Goal: Book appointment/travel/reservation

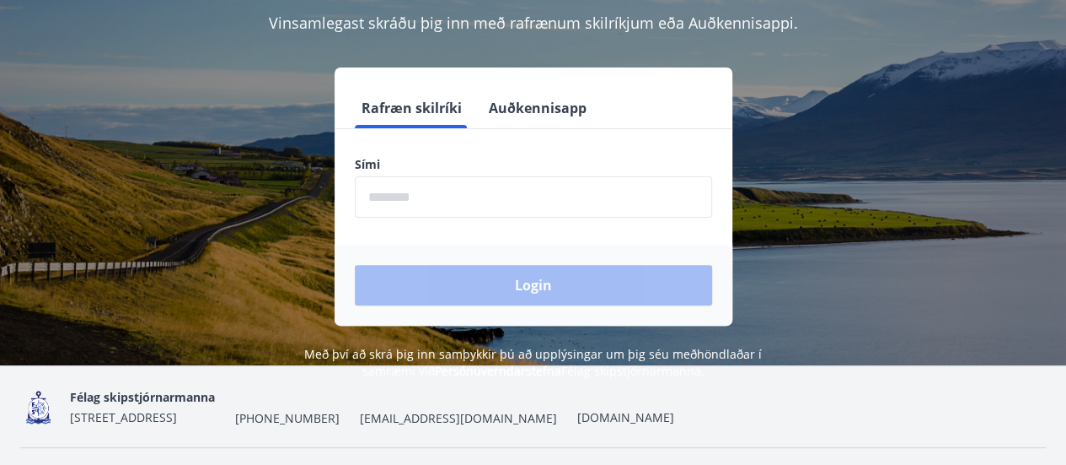
scroll to position [169, 0]
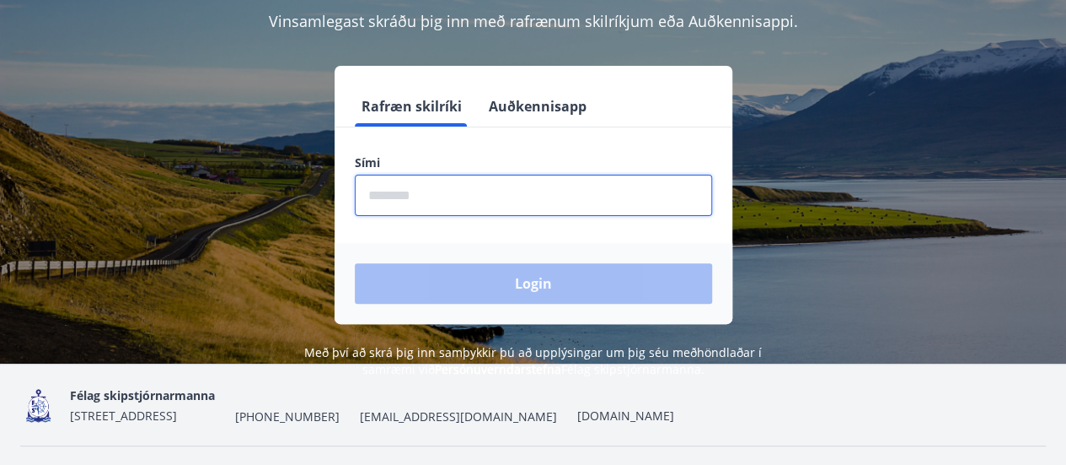
click at [512, 196] on input "phone" at bounding box center [533, 195] width 357 height 41
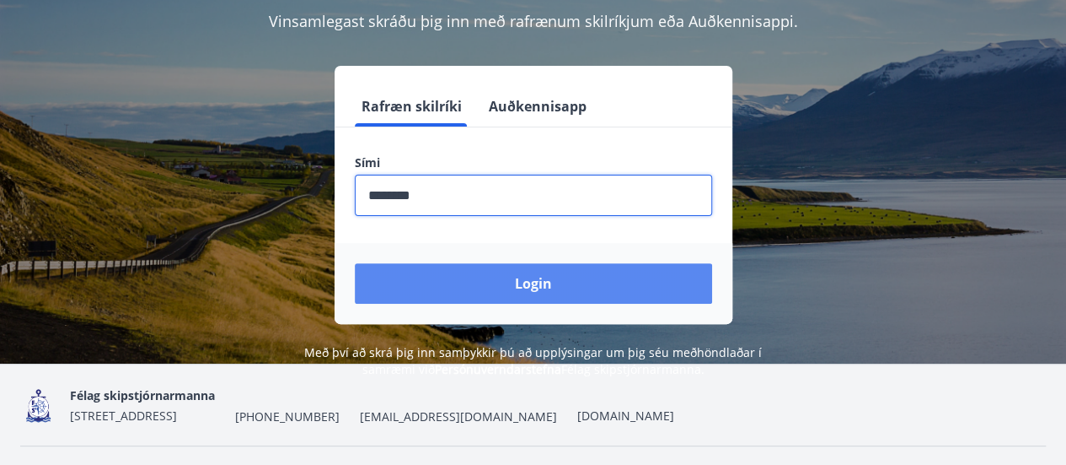
type input "********"
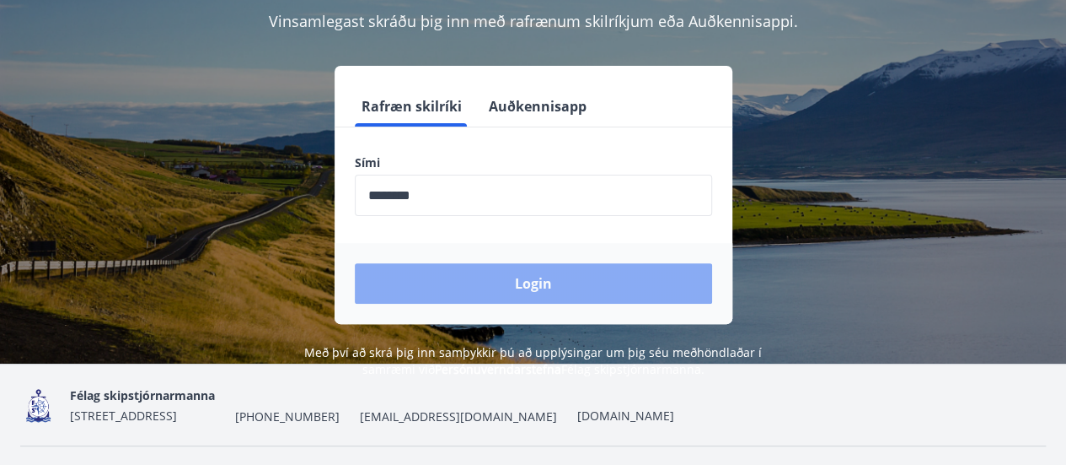
click at [524, 283] on button "Login" at bounding box center [533, 283] width 357 height 40
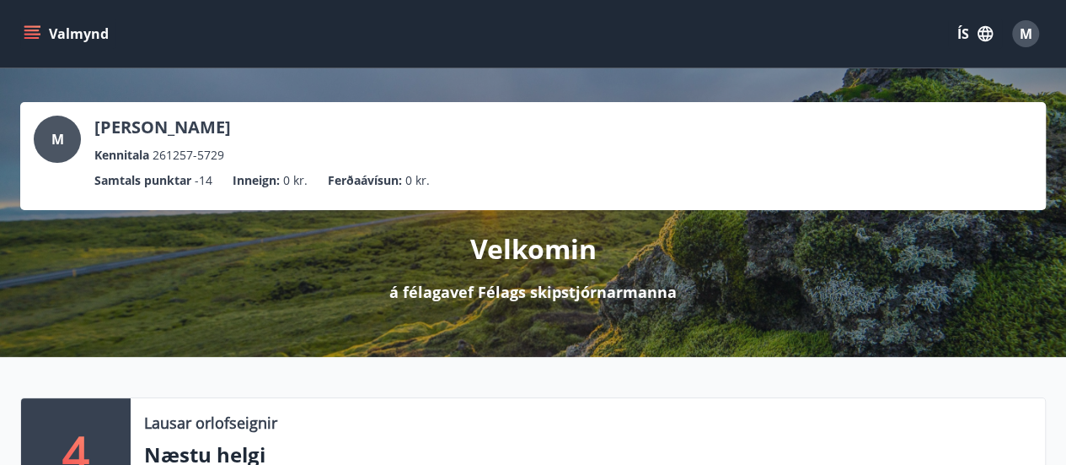
drag, startPoint x: 0, startPoint y: 0, endPoint x: 1026, endPoint y: 368, distance: 1090.2
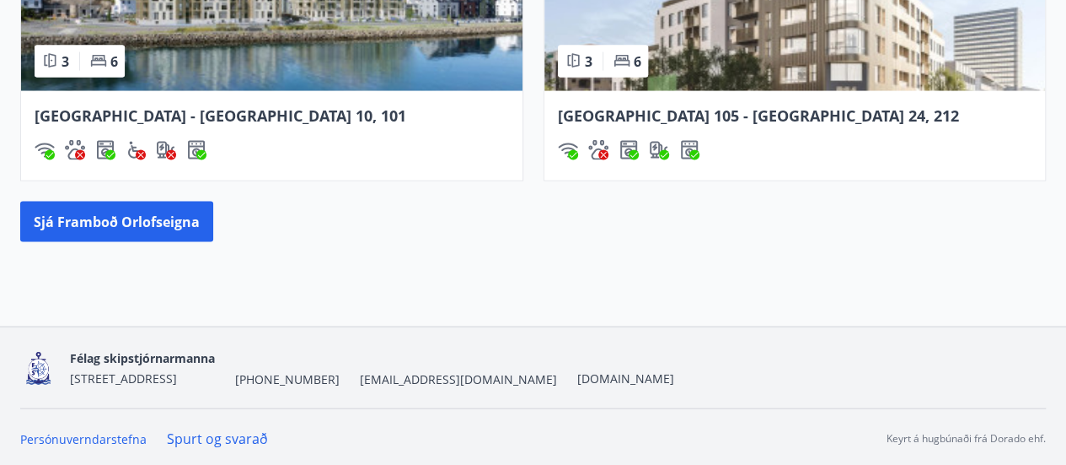
scroll to position [1597, 0]
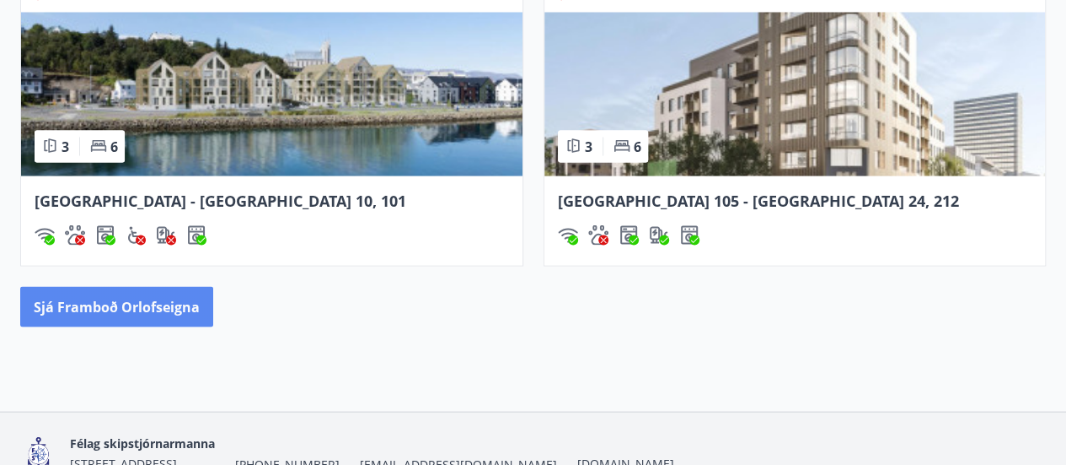
click at [178, 303] on button "Sjá framboð orlofseigna" at bounding box center [116, 306] width 193 height 40
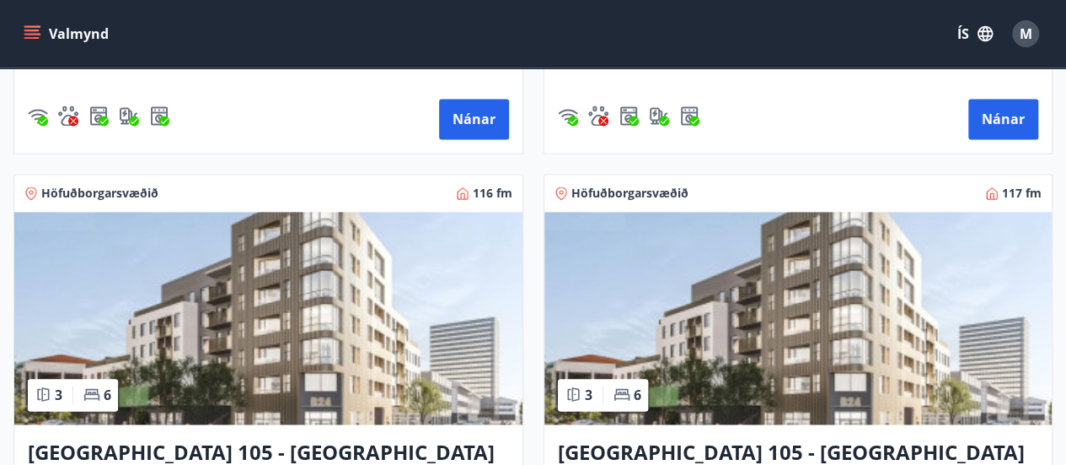
scroll to position [1012, 0]
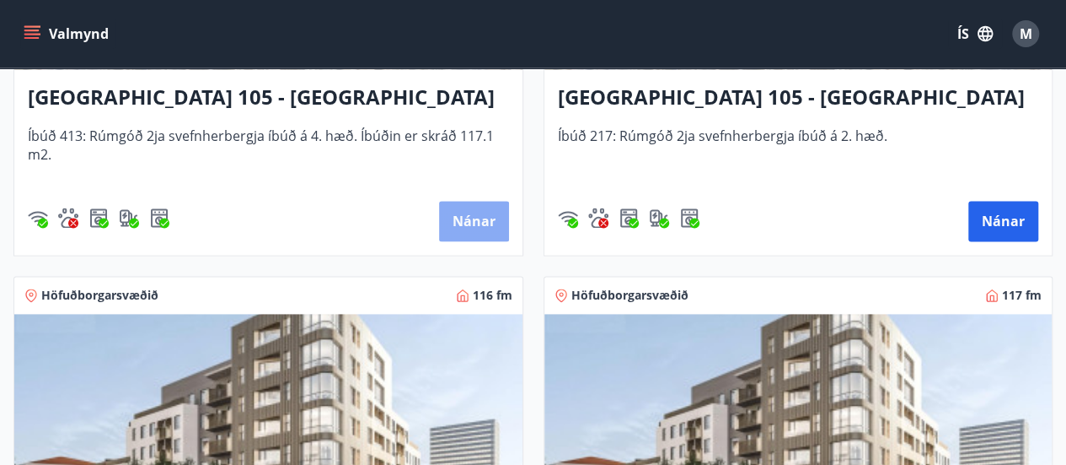
click at [461, 220] on button "Nánar" at bounding box center [474, 221] width 70 height 40
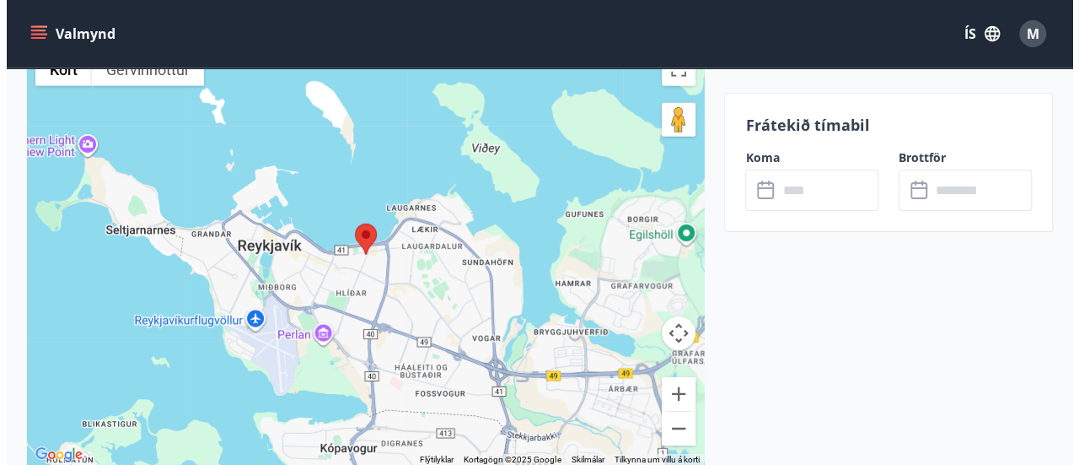
scroll to position [2614, 0]
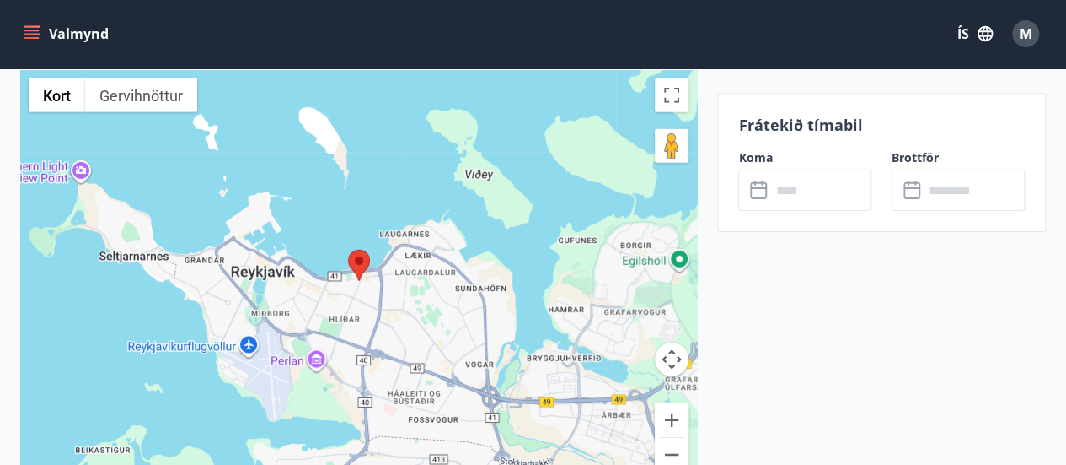
click at [759, 191] on icon at bounding box center [760, 190] width 20 height 20
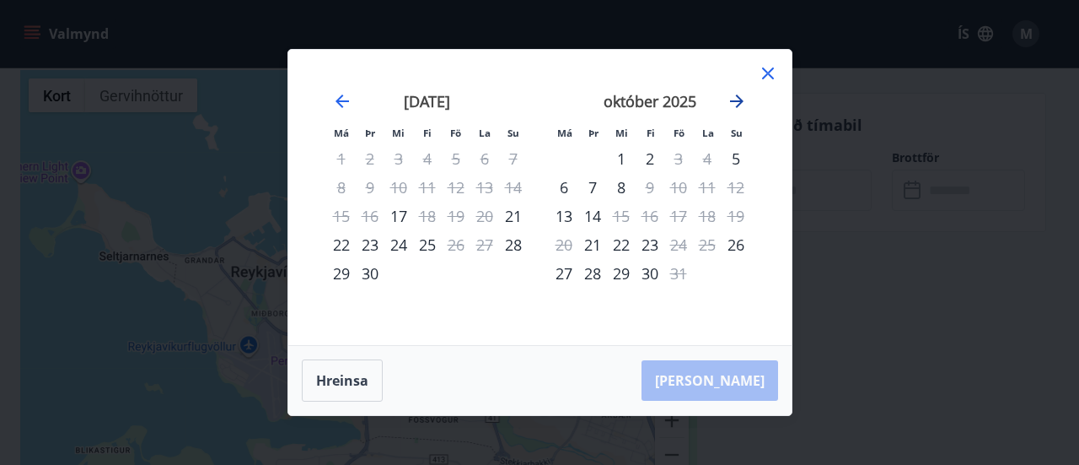
click at [737, 102] on icon "Move forward to switch to the next month." at bounding box center [736, 100] width 13 height 13
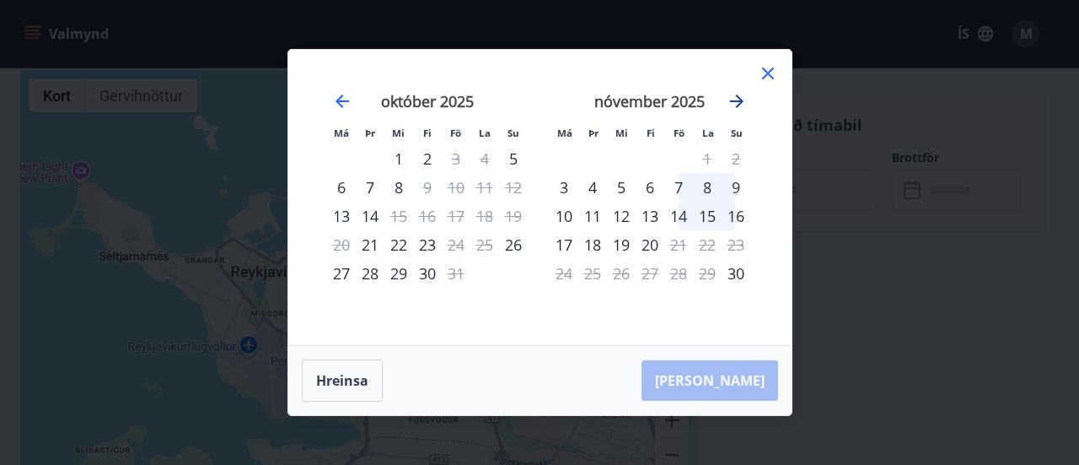
click at [737, 102] on icon "Move forward to switch to the next month." at bounding box center [736, 100] width 13 height 13
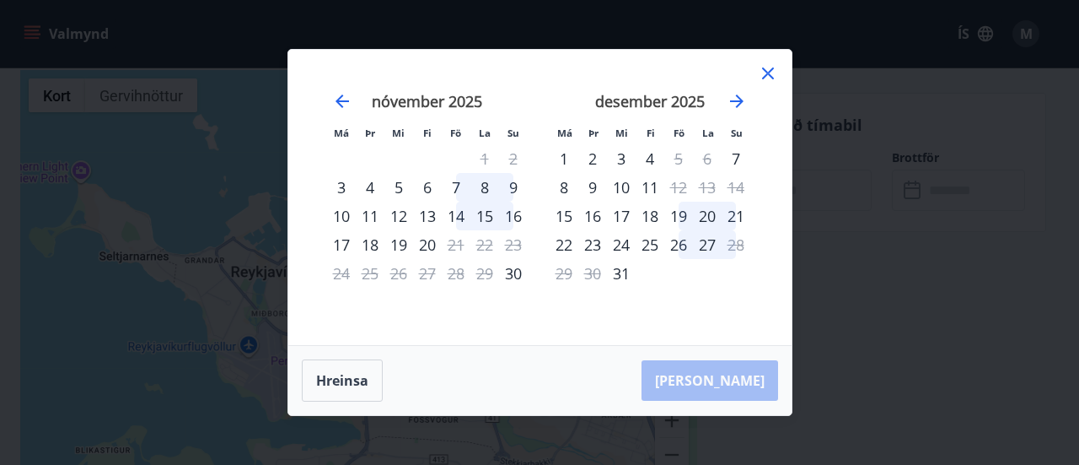
click at [683, 215] on div "19" at bounding box center [678, 215] width 29 height 29
click at [347, 374] on button "Hreinsa" at bounding box center [342, 380] width 81 height 42
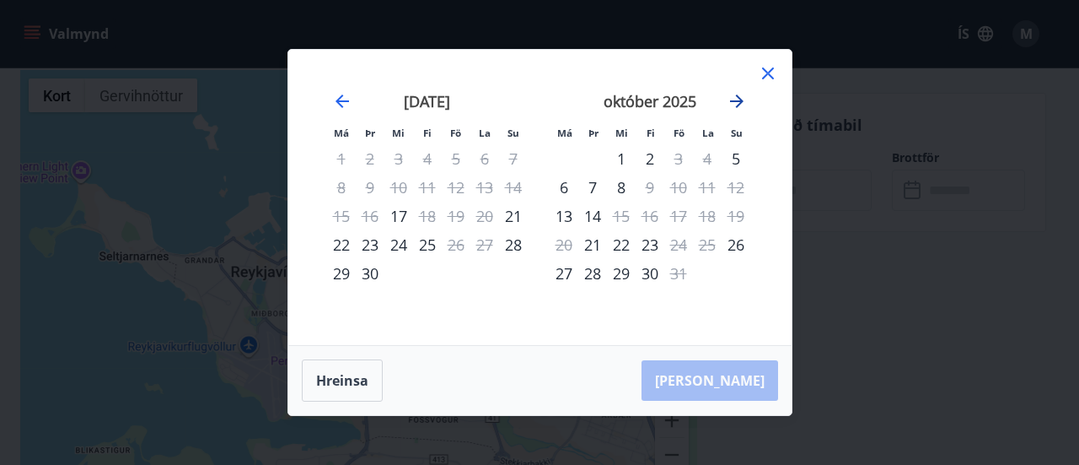
click at [741, 105] on icon "Move forward to switch to the next month." at bounding box center [737, 101] width 20 height 20
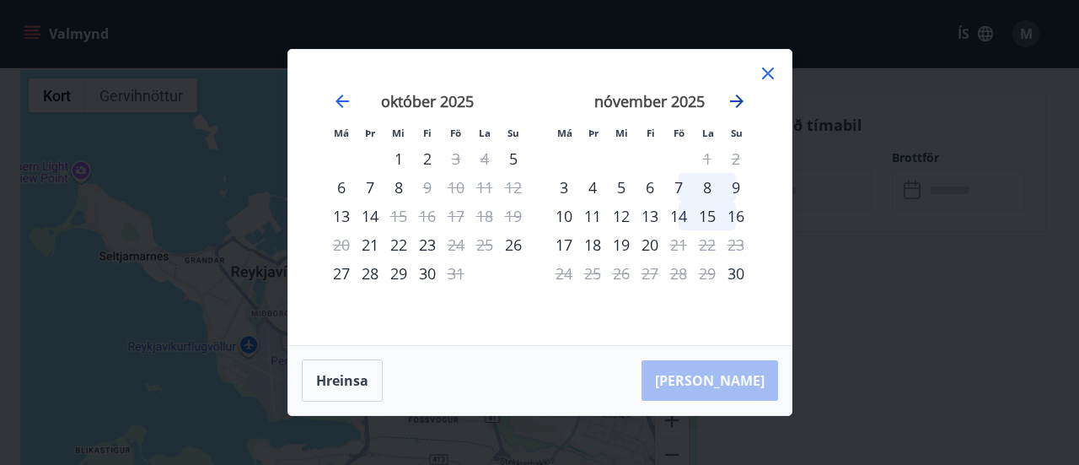
click at [741, 105] on icon "Move forward to switch to the next month." at bounding box center [737, 101] width 20 height 20
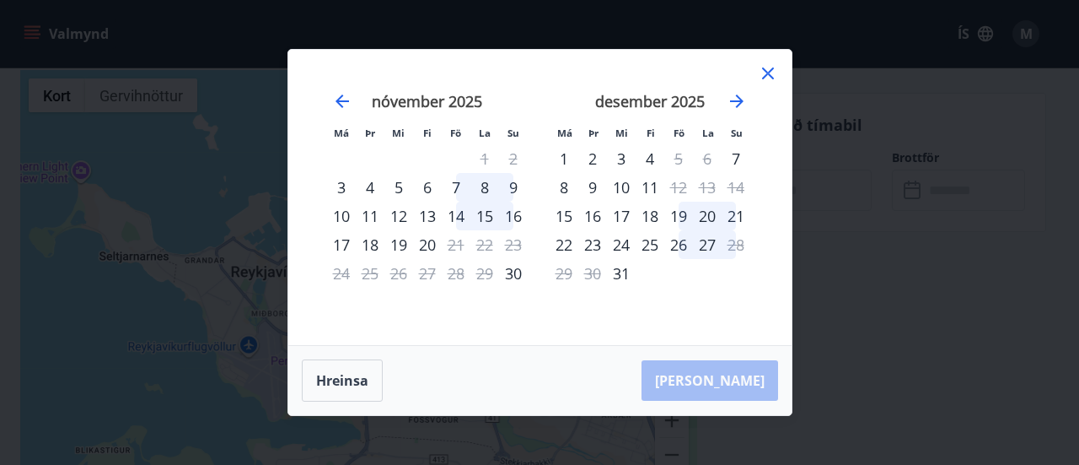
click at [678, 215] on div "19" at bounding box center [678, 215] width 29 height 29
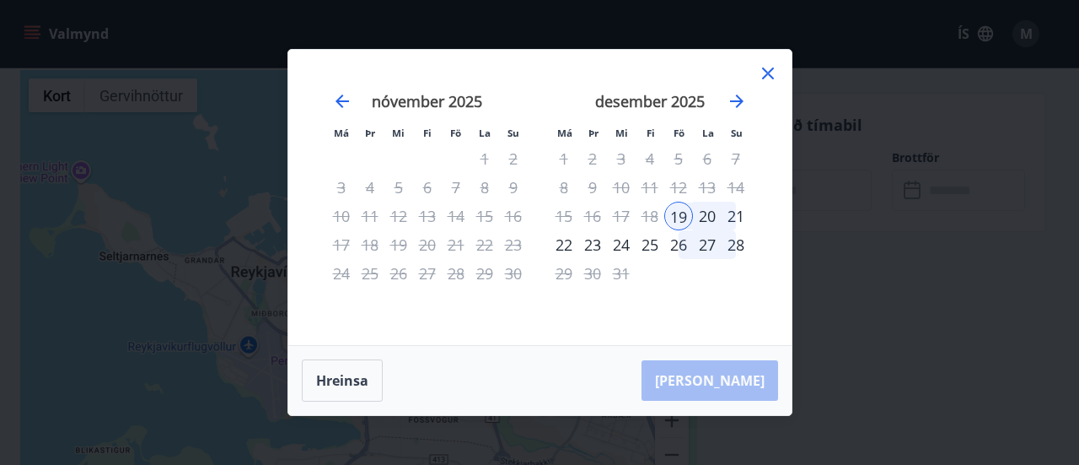
click at [710, 244] on div "27" at bounding box center [707, 244] width 29 height 29
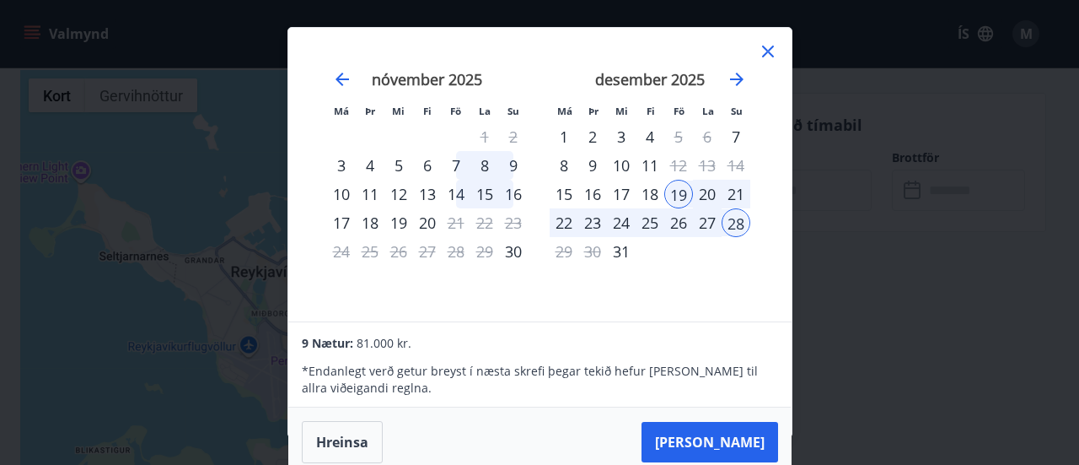
scroll to position [2, 0]
click at [764, 50] on icon at bounding box center [768, 51] width 20 height 20
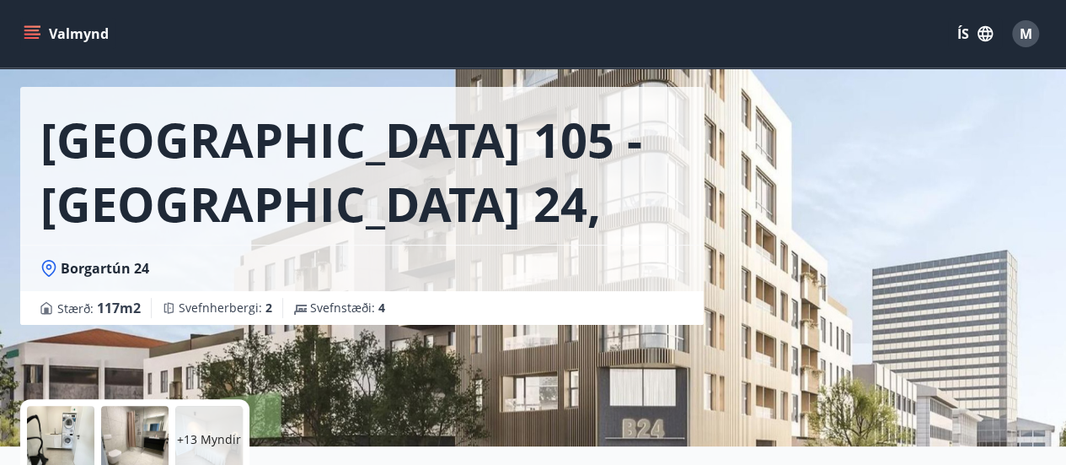
scroll to position [0, 0]
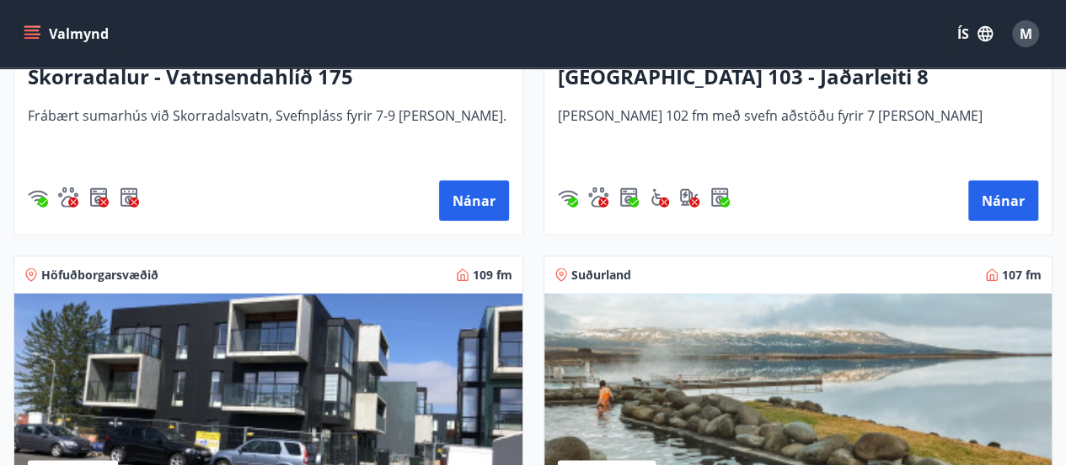
scroll to position [1777, 0]
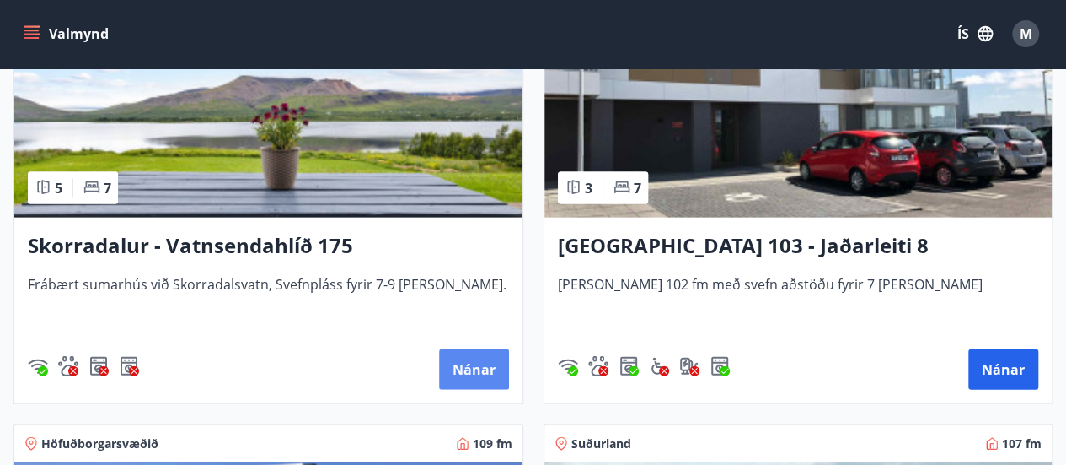
click at [464, 365] on button "Nánar" at bounding box center [474, 369] width 70 height 40
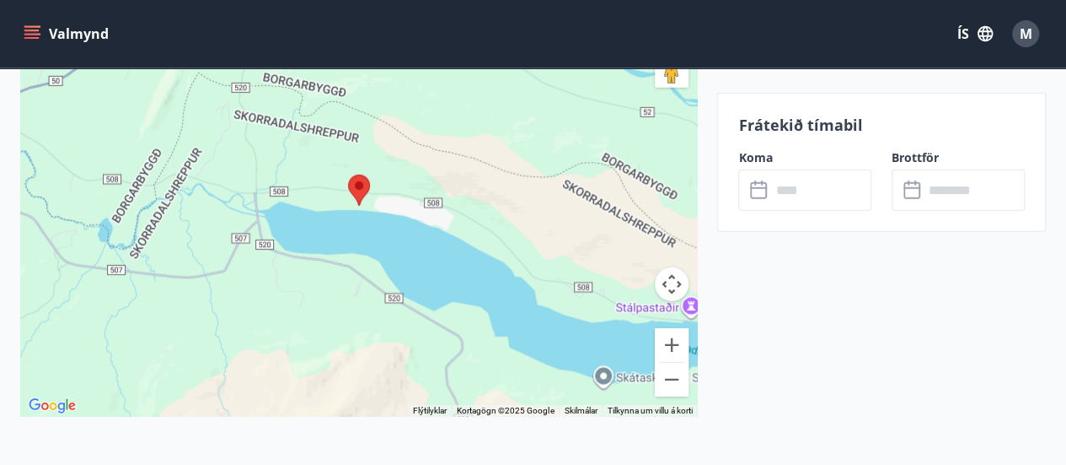
scroll to position [2529, 0]
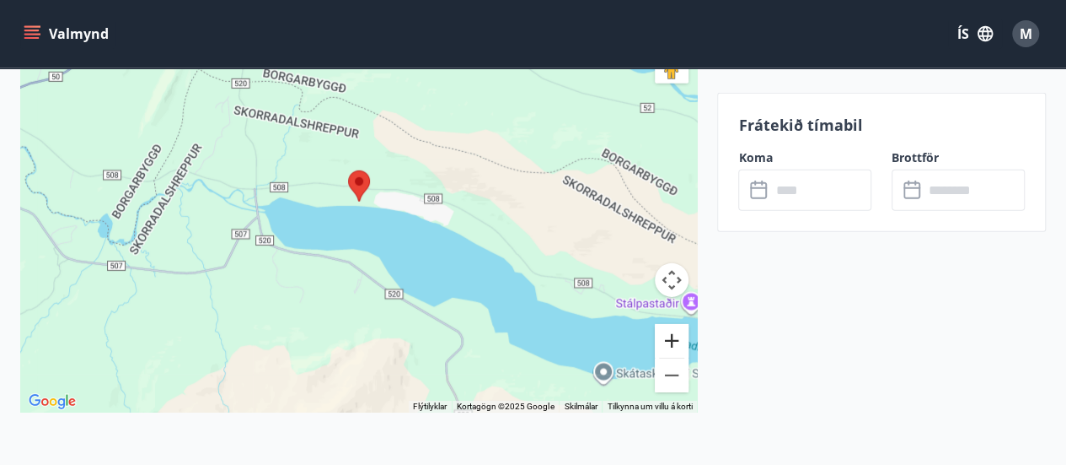
click at [669, 330] on button "Stækka" at bounding box center [672, 341] width 34 height 34
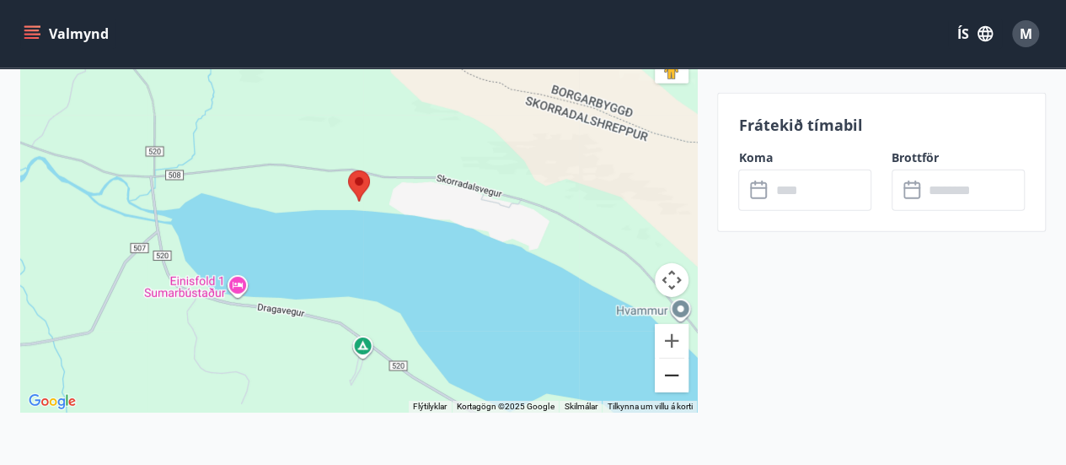
click at [674, 375] on button "Minnka" at bounding box center [672, 375] width 34 height 34
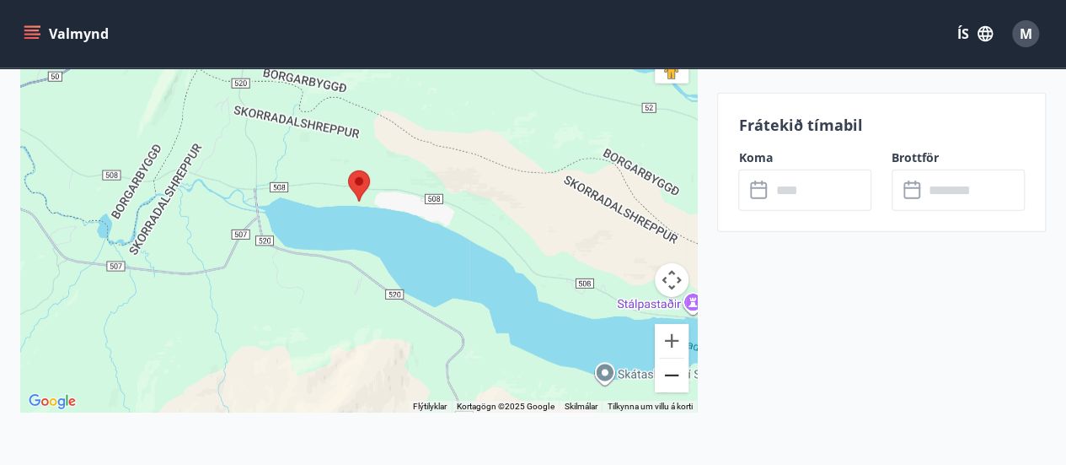
click at [674, 375] on button "Minnka" at bounding box center [672, 375] width 34 height 34
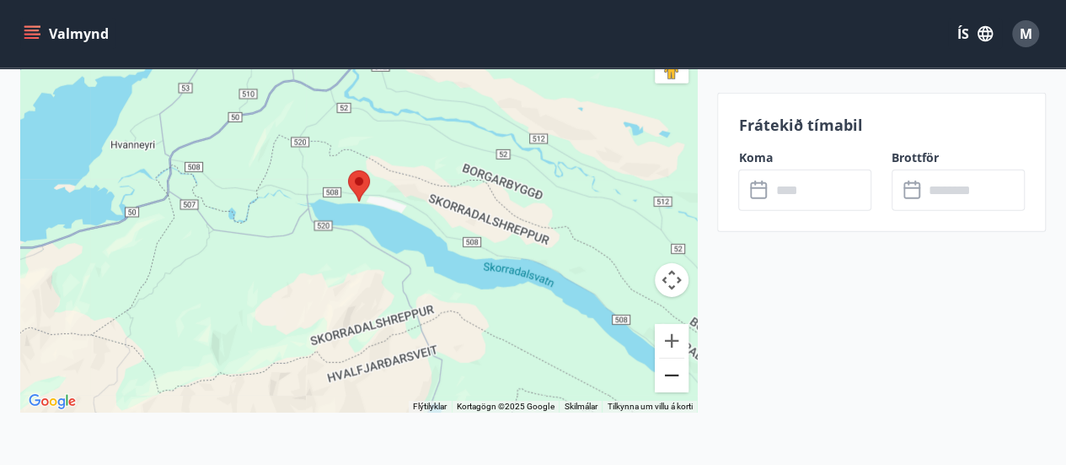
click at [674, 375] on button "Minnka" at bounding box center [672, 375] width 34 height 34
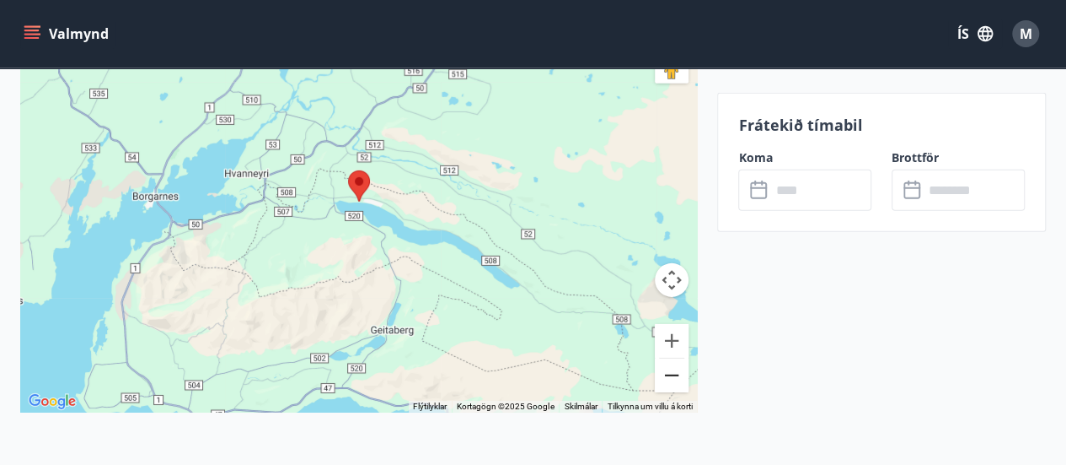
click at [674, 375] on button "Minnka" at bounding box center [672, 375] width 34 height 34
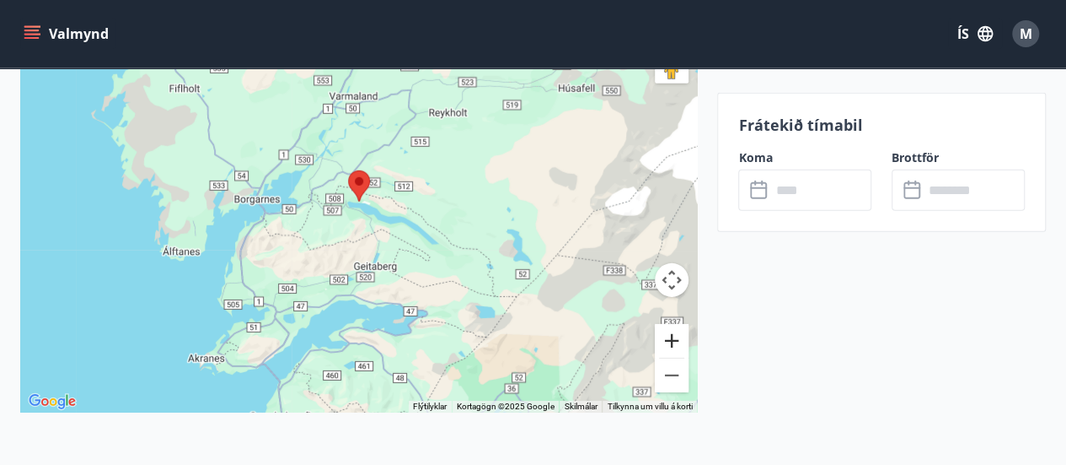
click at [669, 341] on button "Stækka" at bounding box center [672, 341] width 34 height 34
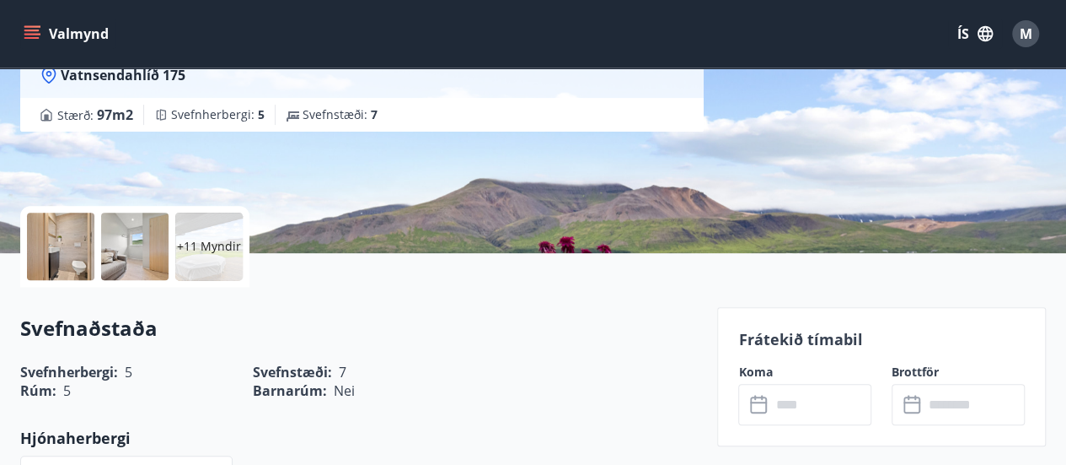
scroll to position [0, 0]
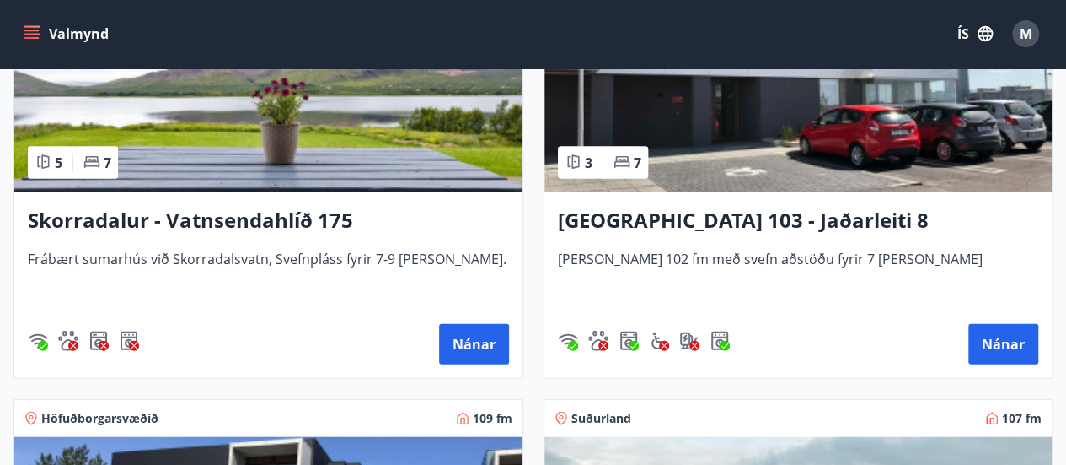
scroll to position [1770, 0]
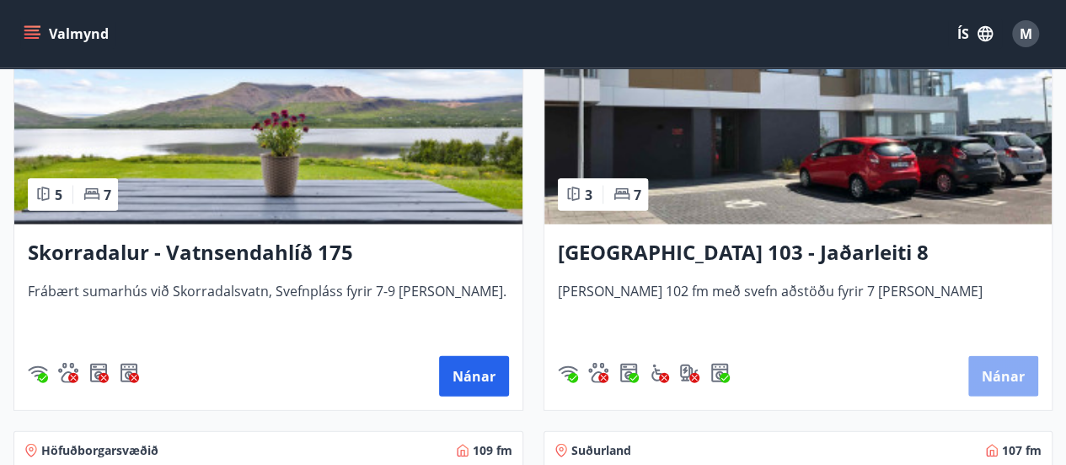
click at [1001, 370] on button "Nánar" at bounding box center [1004, 376] width 70 height 40
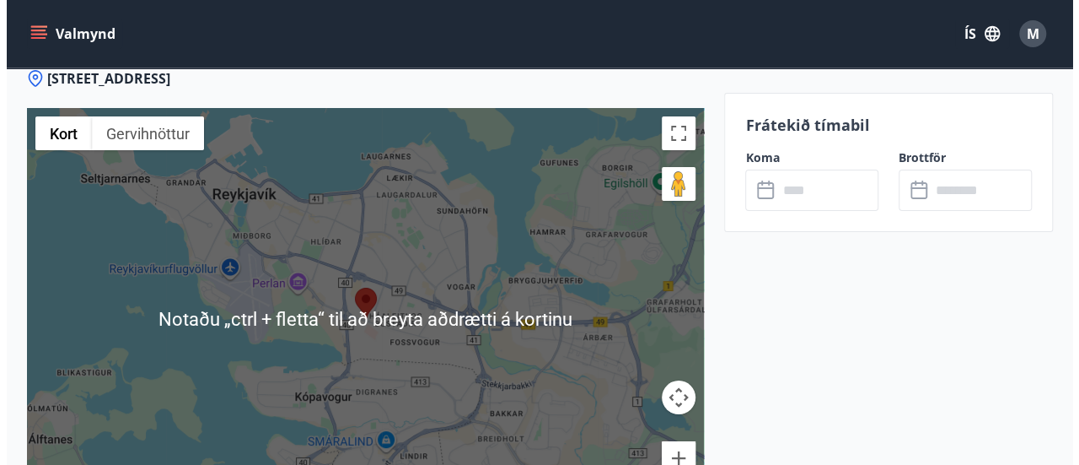
scroll to position [3204, 0]
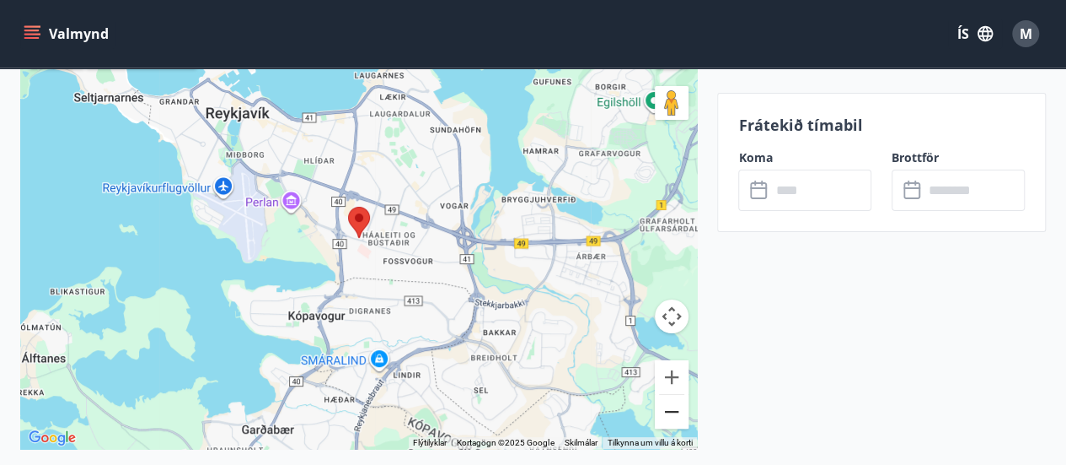
click at [669, 395] on button "Minnka" at bounding box center [672, 412] width 34 height 34
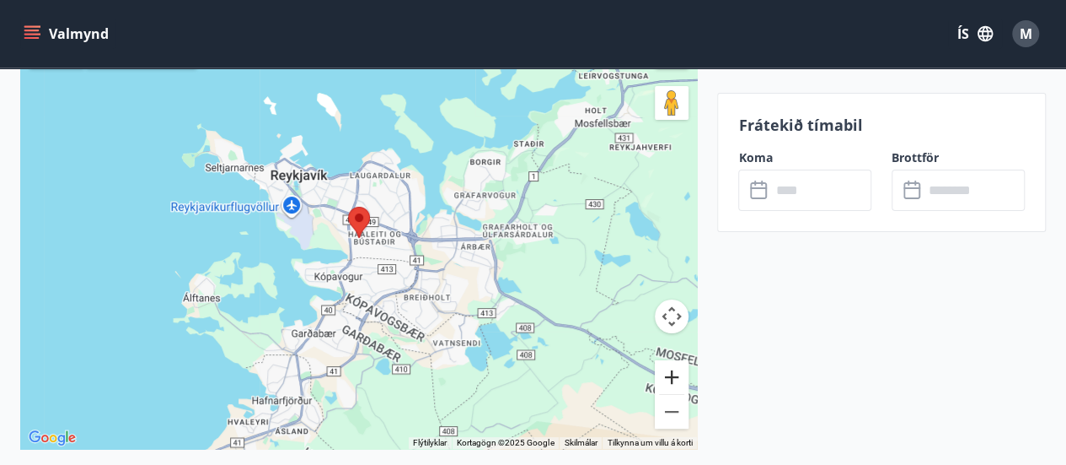
click at [675, 360] on button "Stækka" at bounding box center [672, 377] width 34 height 34
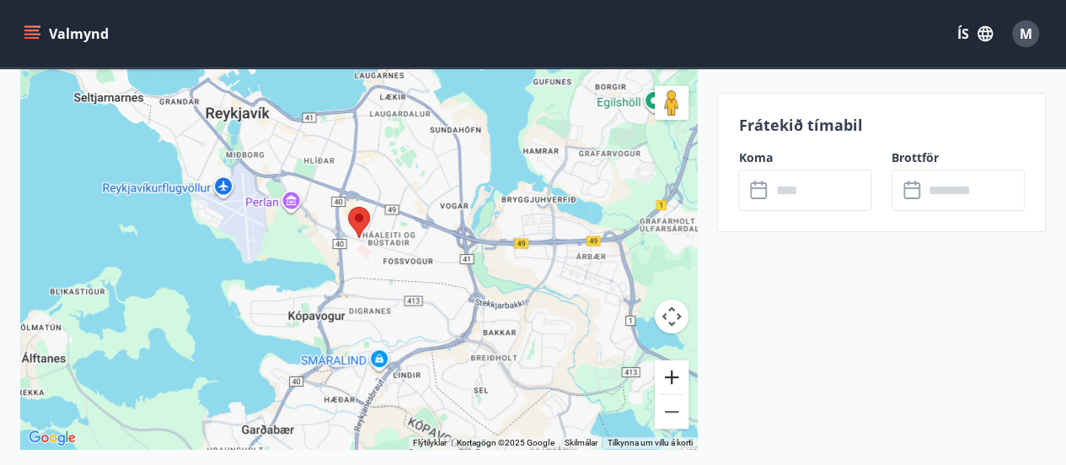
click at [675, 360] on button "Stækka" at bounding box center [672, 377] width 34 height 34
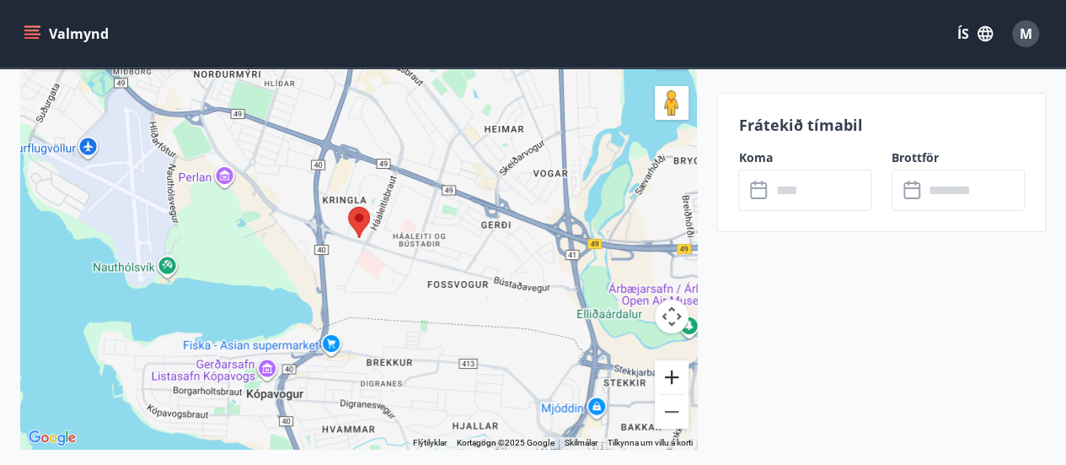
click at [675, 360] on button "Stækka" at bounding box center [672, 377] width 34 height 34
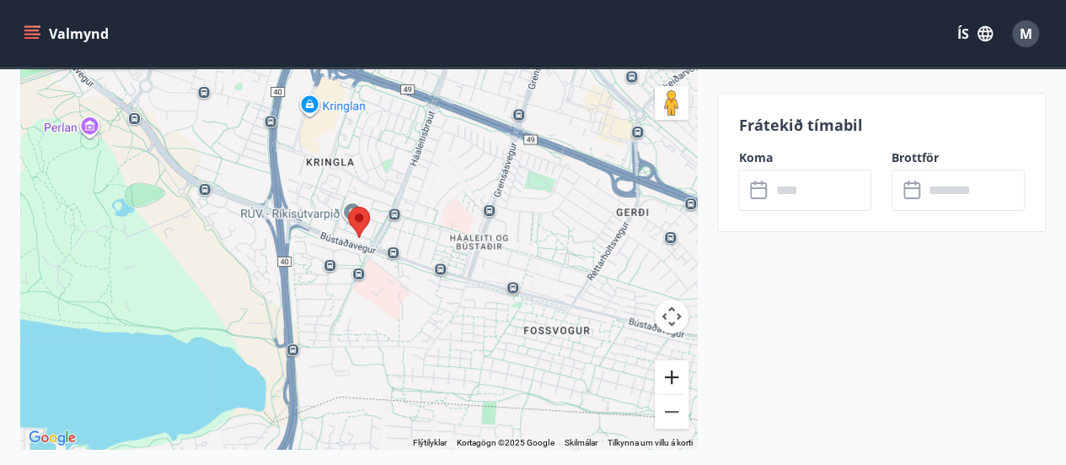
click at [675, 360] on button "Stækka" at bounding box center [672, 377] width 34 height 34
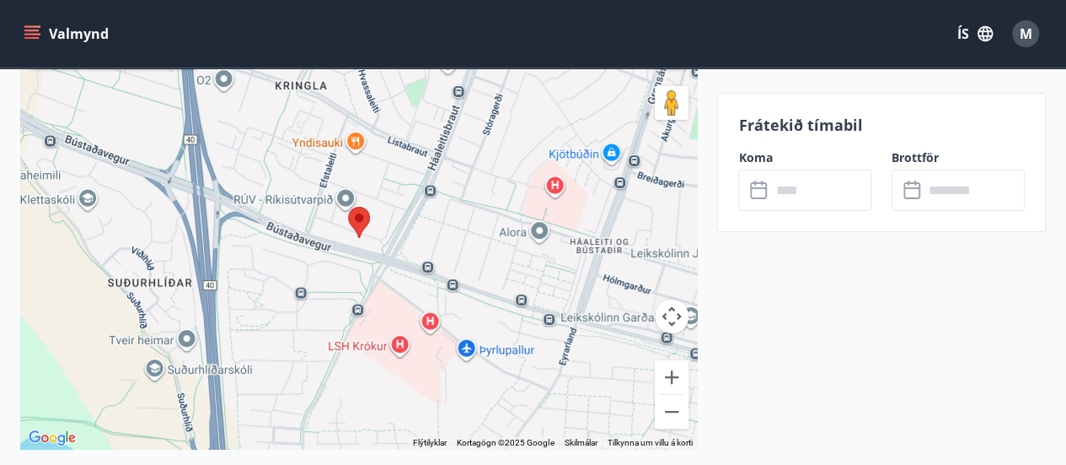
click at [755, 188] on icon at bounding box center [758, 188] width 17 height 2
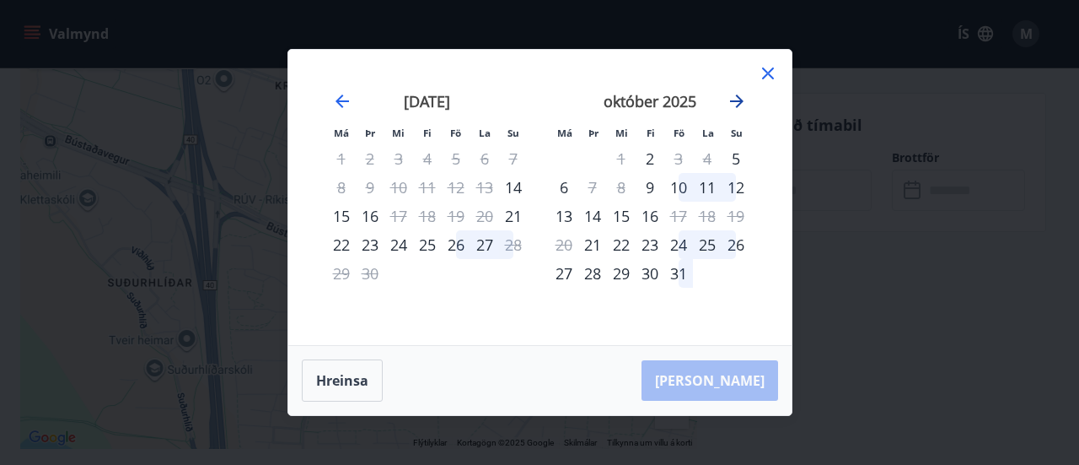
click at [743, 98] on icon "Move forward to switch to the next month." at bounding box center [737, 101] width 20 height 20
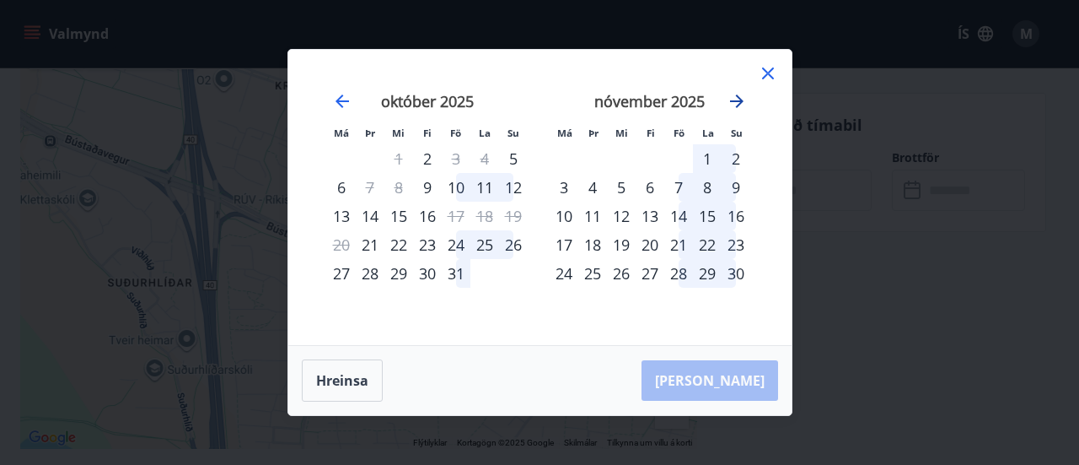
click at [738, 99] on icon "Move forward to switch to the next month." at bounding box center [736, 100] width 13 height 13
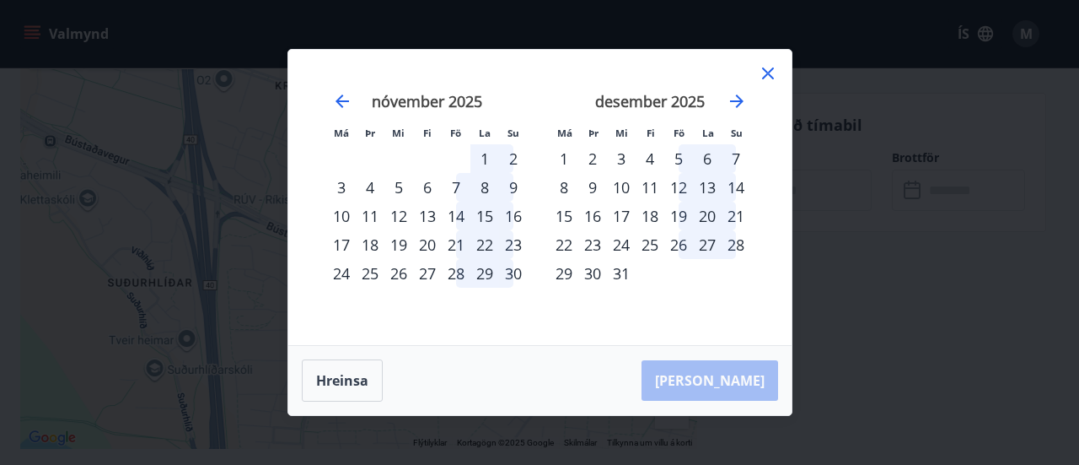
click at [686, 213] on div "19" at bounding box center [678, 215] width 29 height 29
click at [680, 215] on div "19" at bounding box center [678, 215] width 29 height 29
click at [357, 371] on button "Hreinsa" at bounding box center [342, 380] width 81 height 42
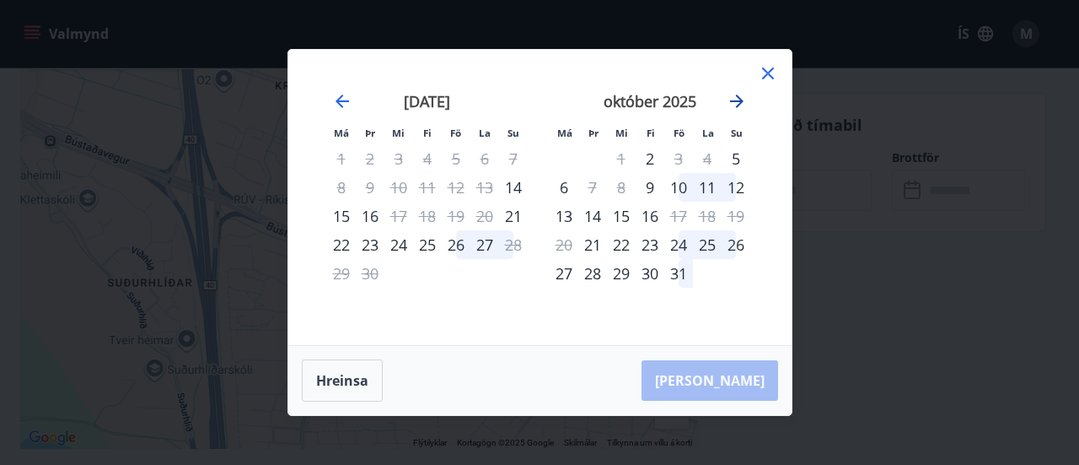
click at [734, 100] on icon "Move forward to switch to the next month." at bounding box center [736, 100] width 13 height 13
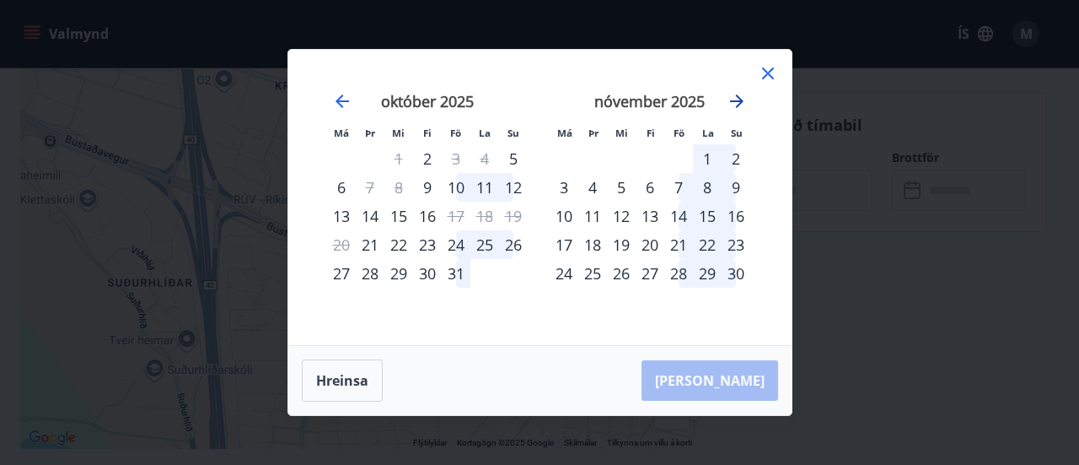
click at [734, 100] on icon "Move forward to switch to the next month." at bounding box center [736, 100] width 13 height 13
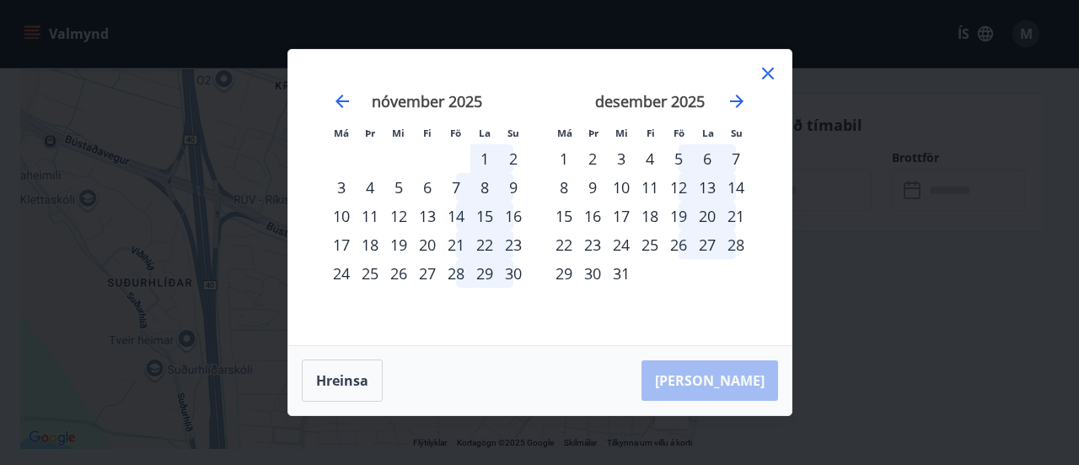
click at [680, 212] on div "19" at bounding box center [678, 215] width 29 height 29
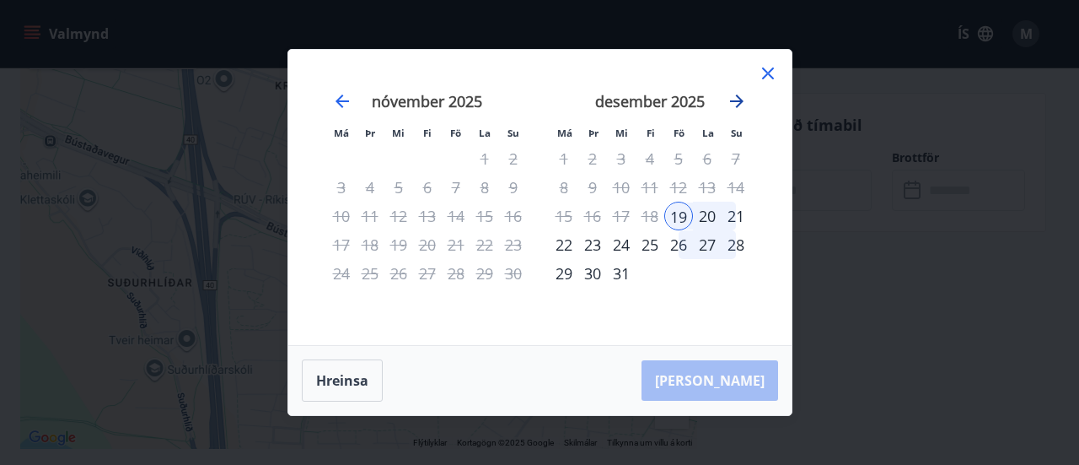
click at [737, 102] on icon "Move forward to switch to the next month." at bounding box center [736, 100] width 13 height 13
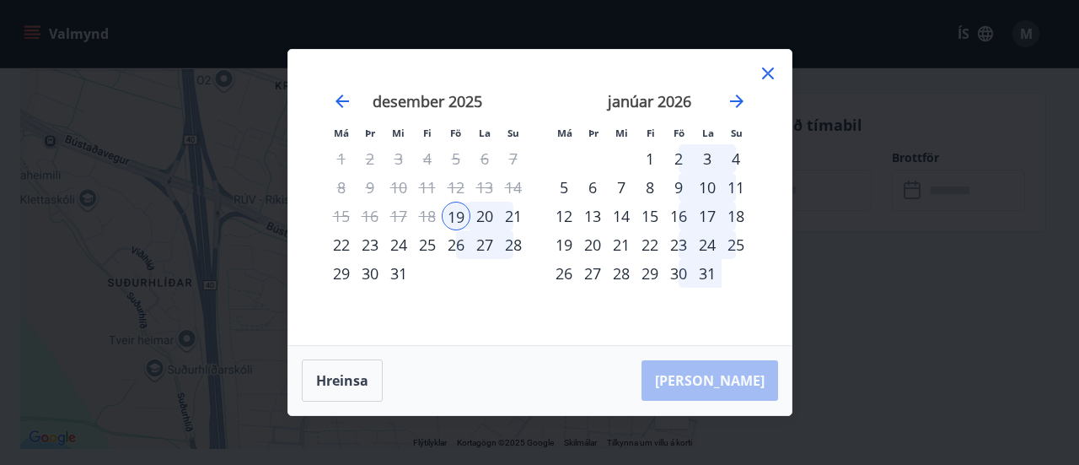
click at [736, 158] on div "4" at bounding box center [736, 158] width 29 height 29
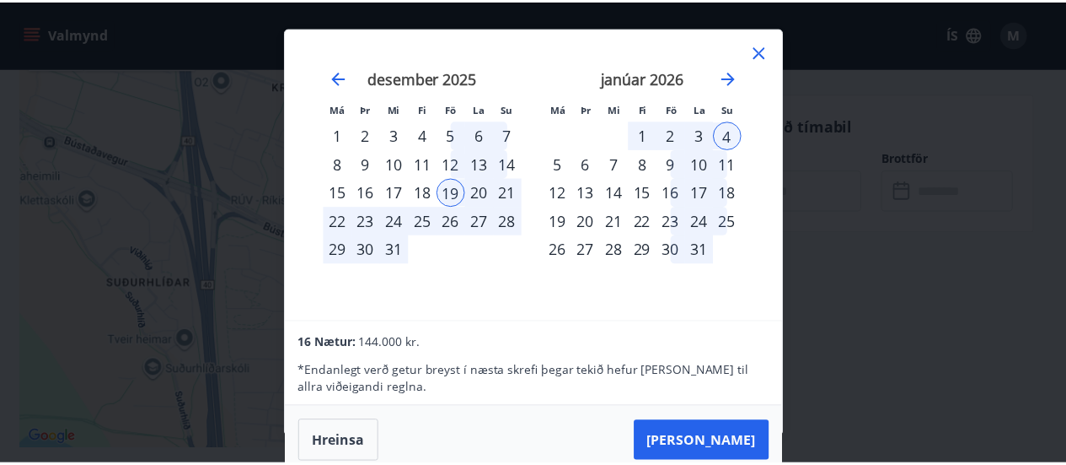
scroll to position [0, 0]
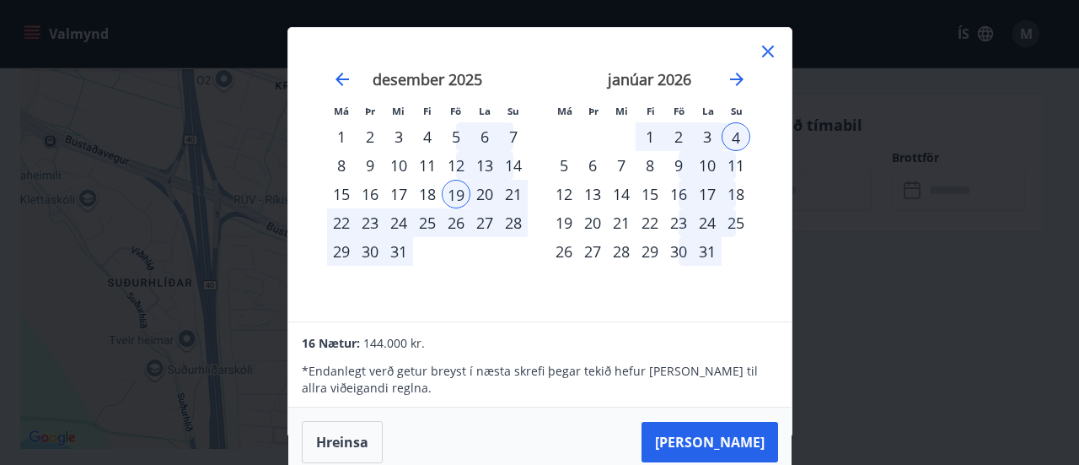
click at [769, 51] on icon at bounding box center [768, 52] width 12 height 12
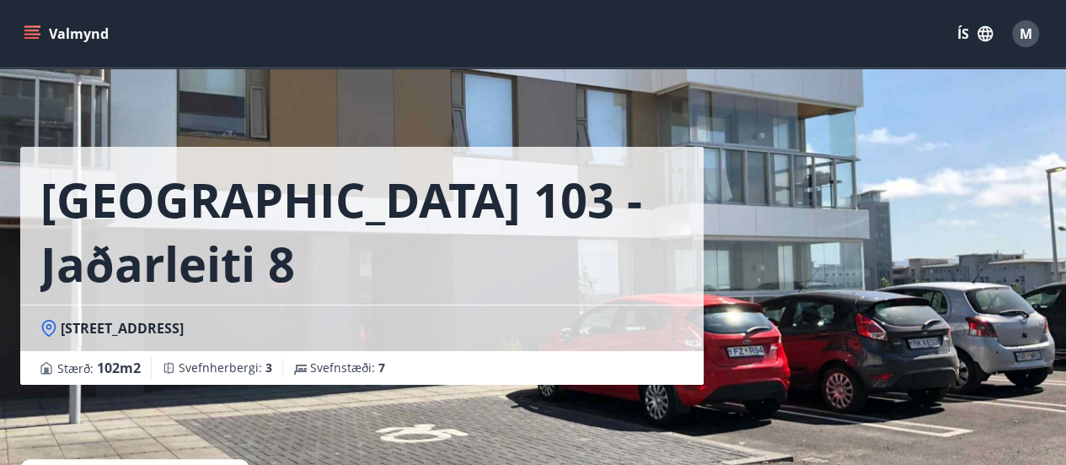
click at [29, 31] on icon "menu" at bounding box center [32, 33] width 17 height 17
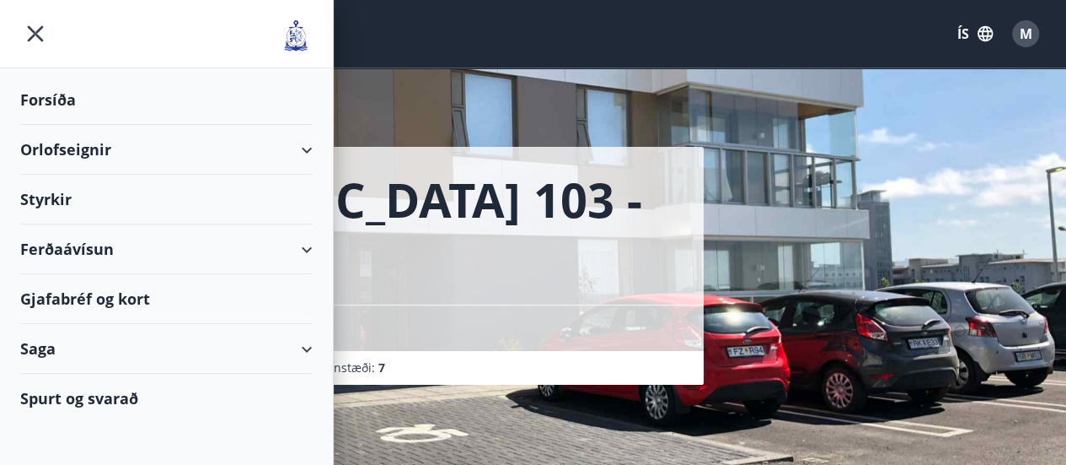
click at [35, 34] on icon "menu" at bounding box center [35, 33] width 3 height 3
